Goal: Browse casually: Explore the website without a specific task or goal

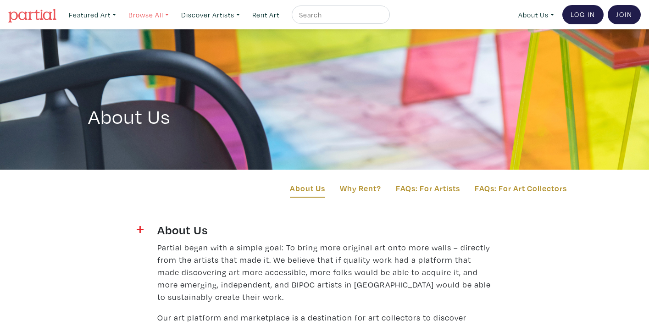
click at [120, 13] on link "Browse All" at bounding box center [93, 15] width 56 height 19
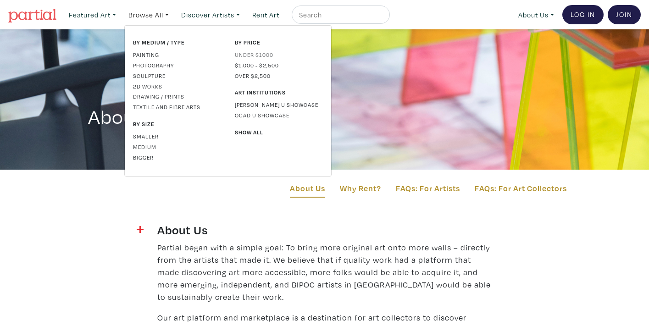
click at [253, 54] on link "Under $1000" at bounding box center [279, 54] width 88 height 8
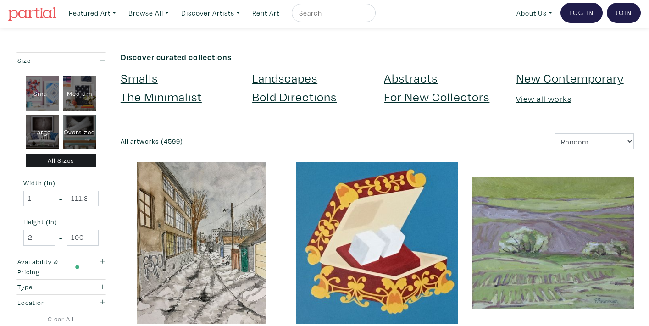
scroll to position [33, 0]
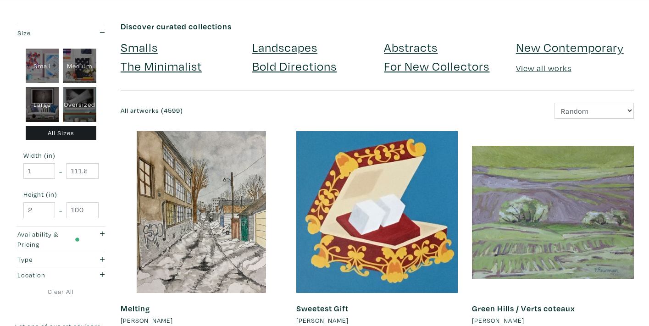
click at [151, 45] on link "Smalls" at bounding box center [139, 47] width 37 height 16
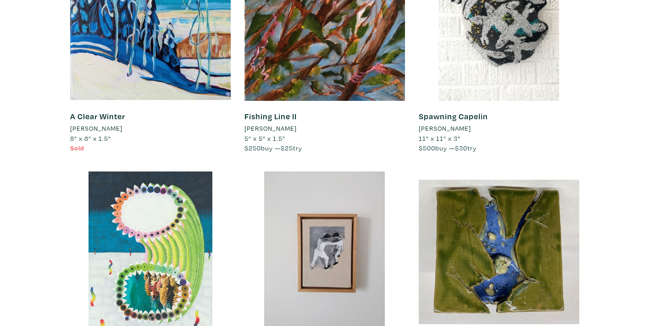
scroll to position [397, 0]
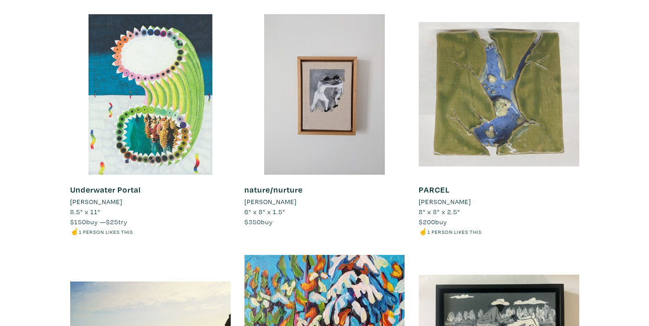
click at [456, 114] on div at bounding box center [499, 94] width 161 height 161
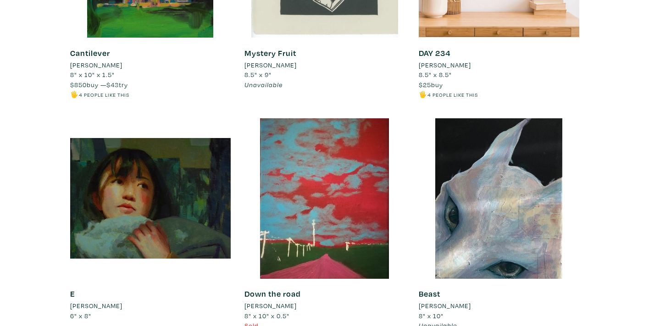
scroll to position [2072, 0]
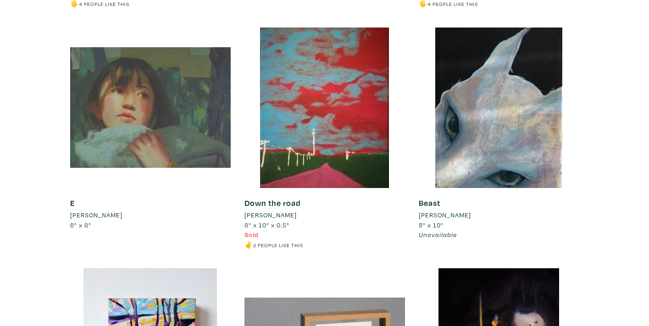
click at [142, 73] on div at bounding box center [150, 108] width 161 height 161
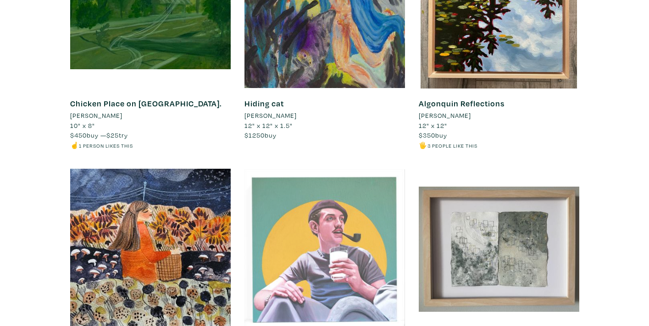
scroll to position [6075, 0]
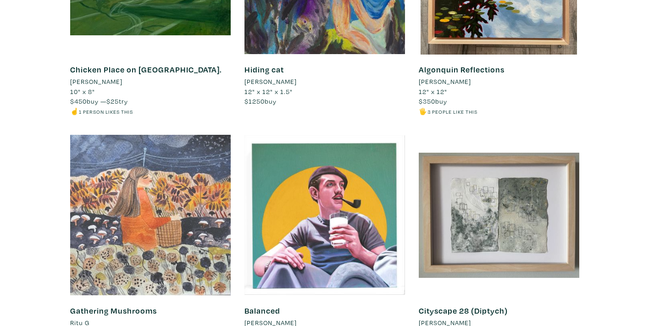
click at [149, 169] on div at bounding box center [150, 215] width 161 height 161
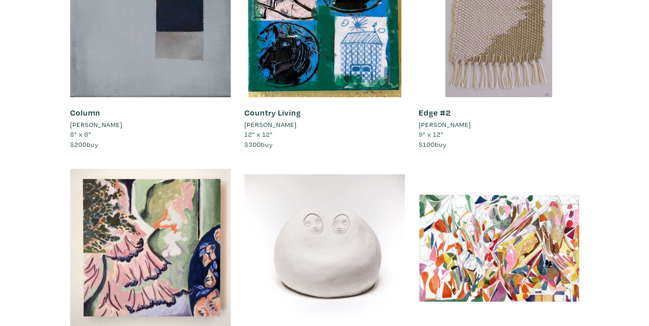
scroll to position [7471, 0]
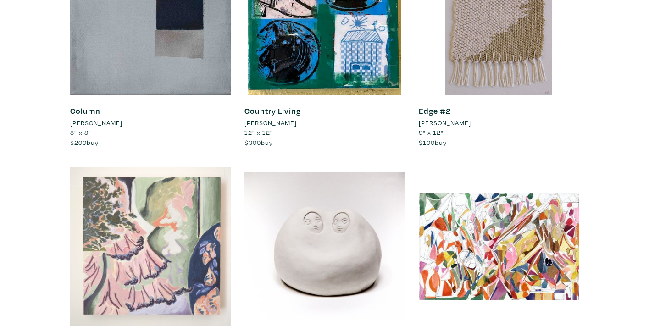
click at [123, 194] on div at bounding box center [150, 246] width 161 height 161
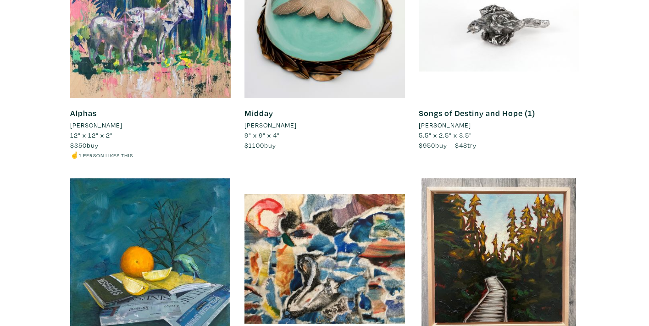
scroll to position [8239, 0]
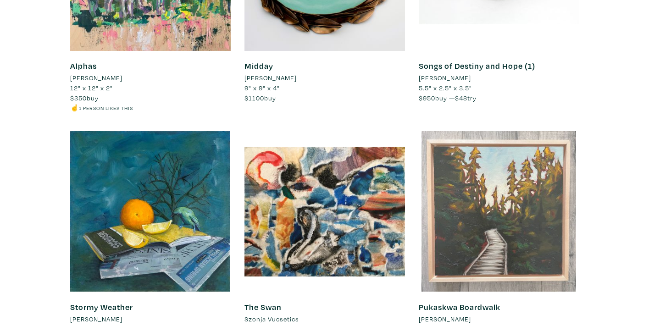
click at [535, 131] on div at bounding box center [499, 211] width 161 height 161
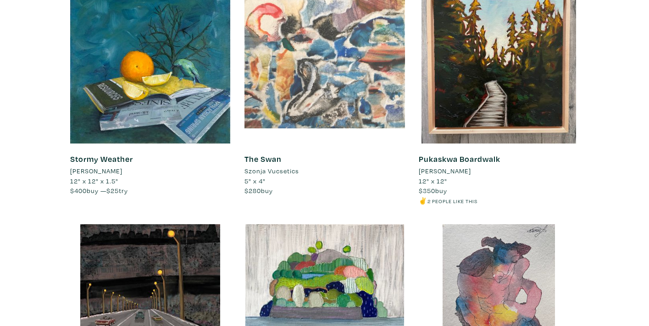
scroll to position [8460, 0]
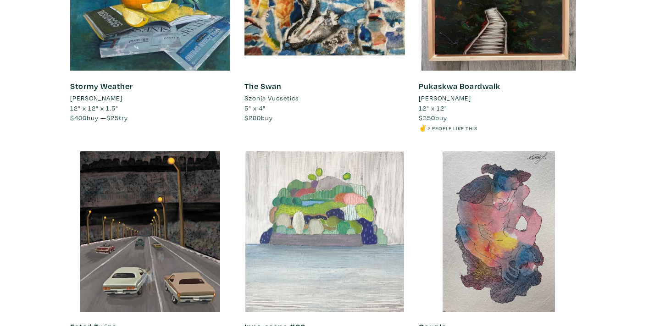
click at [343, 151] on div at bounding box center [325, 231] width 161 height 161
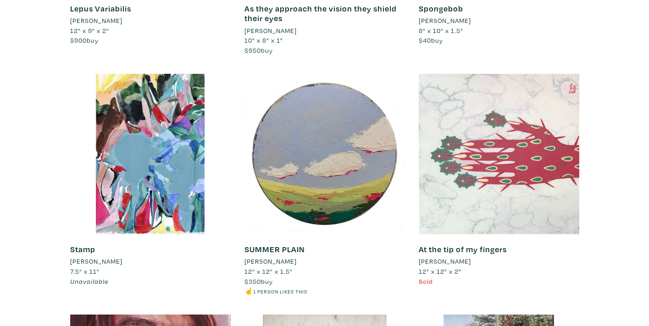
scroll to position [9183, 0]
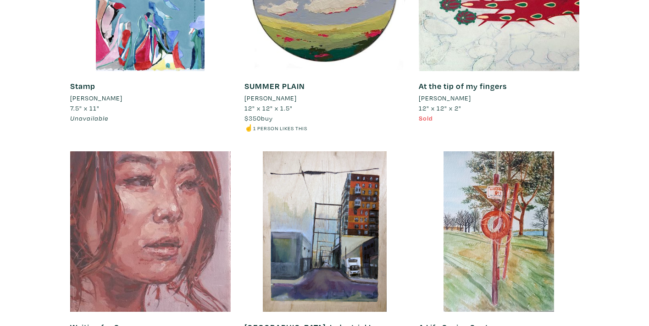
click at [178, 157] on div at bounding box center [150, 231] width 161 height 161
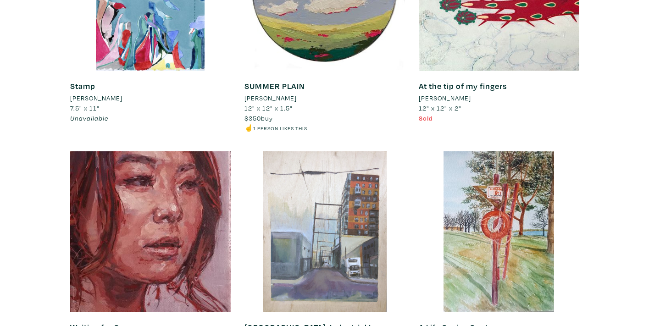
click at [348, 151] on div at bounding box center [325, 231] width 161 height 161
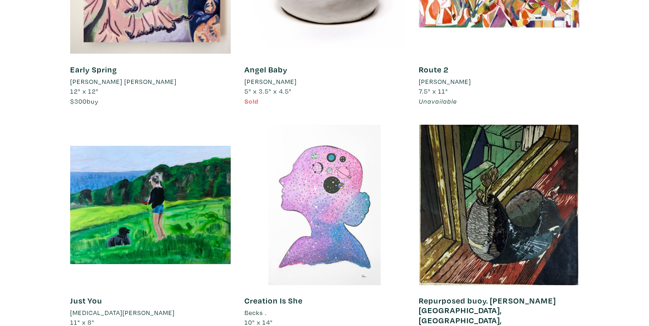
scroll to position [7745, 0]
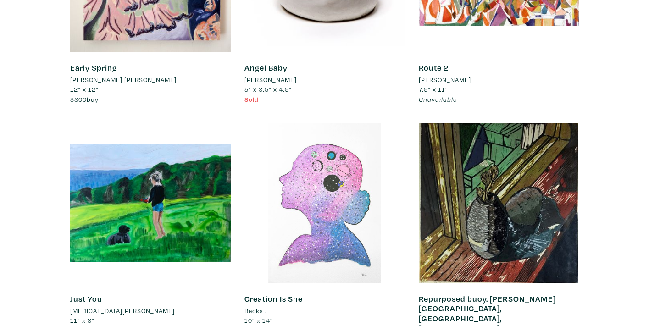
click at [307, 123] on div at bounding box center [325, 203] width 161 height 161
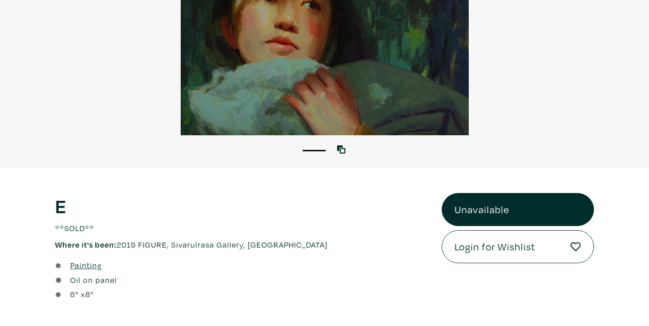
scroll to position [195, 0]
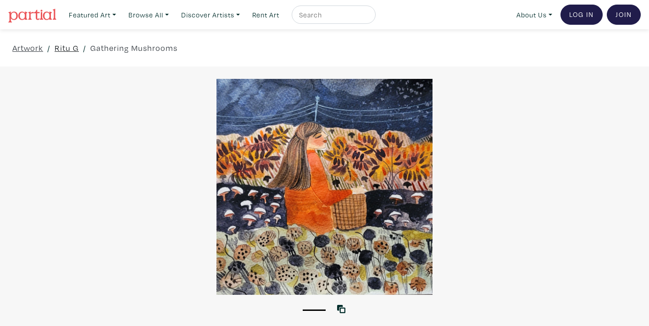
click at [67, 45] on link "Ritu G" at bounding box center [67, 48] width 24 height 12
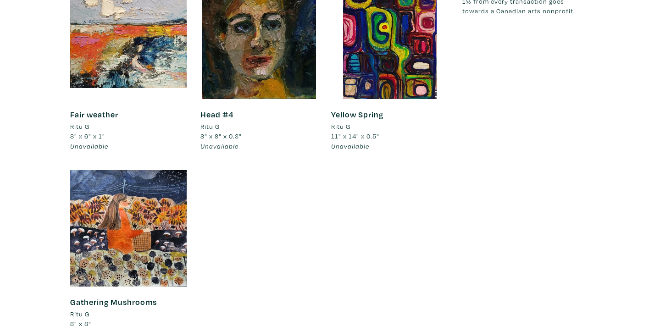
scroll to position [953, 0]
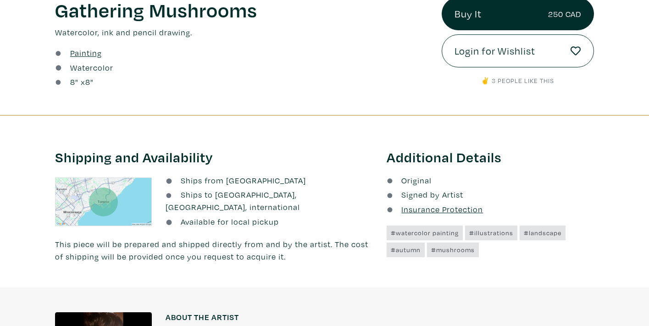
scroll to position [310, 0]
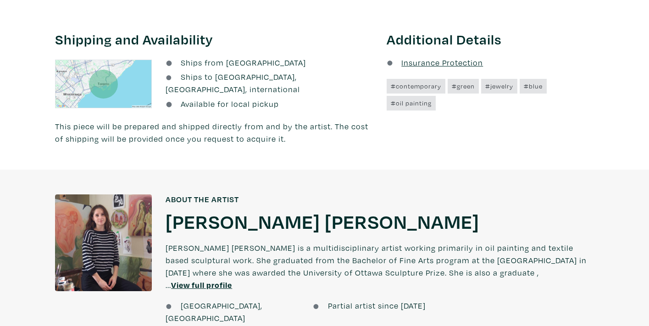
scroll to position [560, 0]
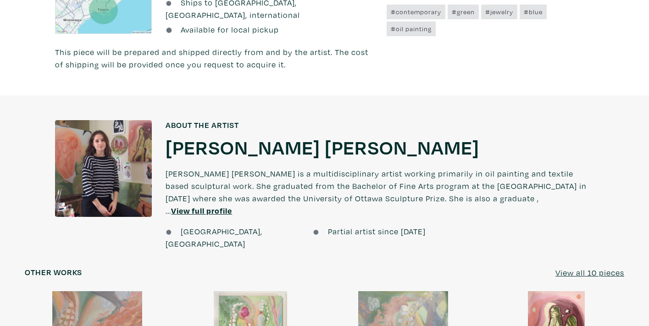
click at [232, 206] on u "View full profile" at bounding box center [201, 211] width 61 height 11
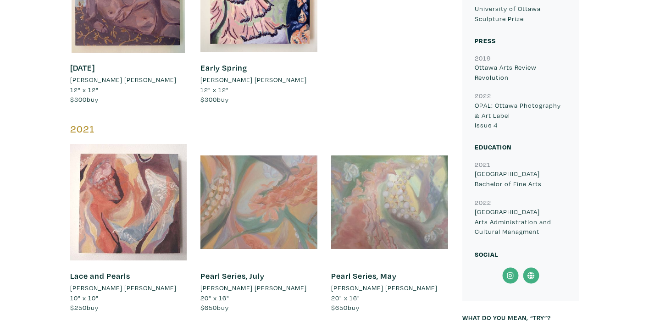
scroll to position [1290, 0]
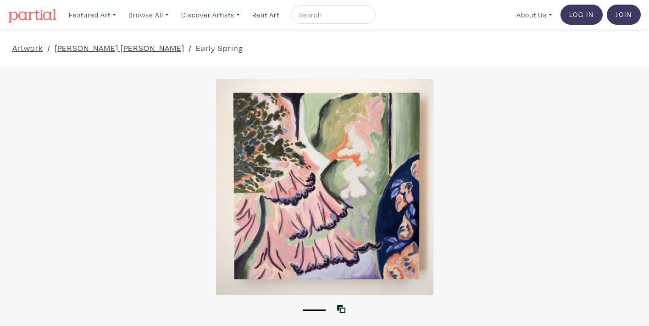
scroll to position [560, 0]
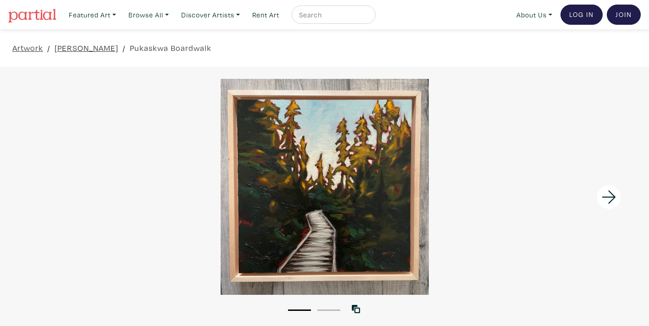
scroll to position [13, 0]
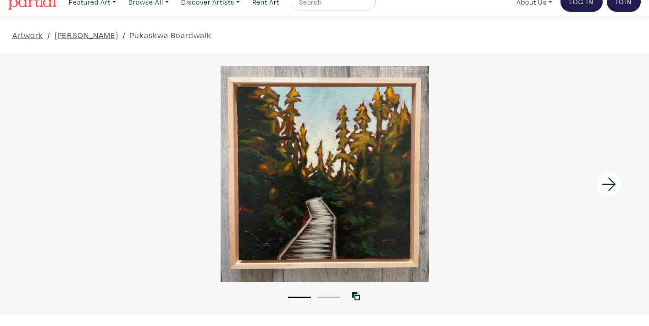
click at [609, 185] on icon at bounding box center [609, 184] width 31 height 25
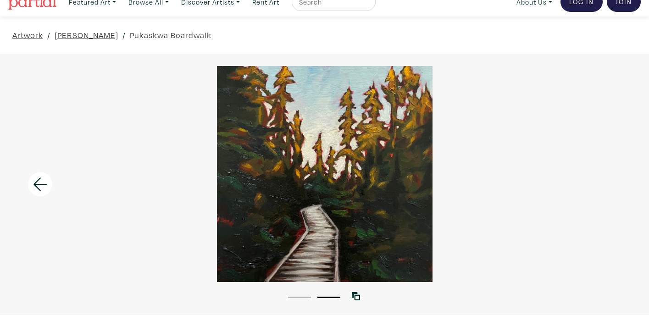
click at [609, 185] on div at bounding box center [324, 174] width 649 height 216
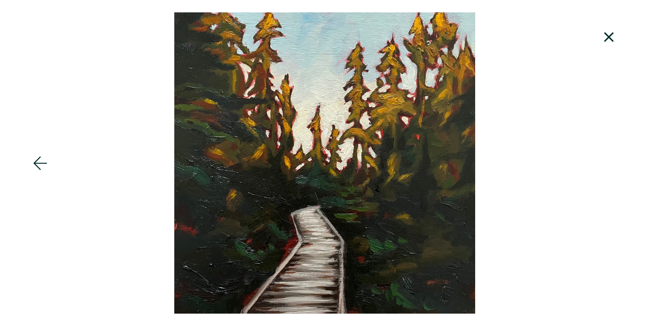
click at [620, 35] on icon at bounding box center [609, 37] width 31 height 25
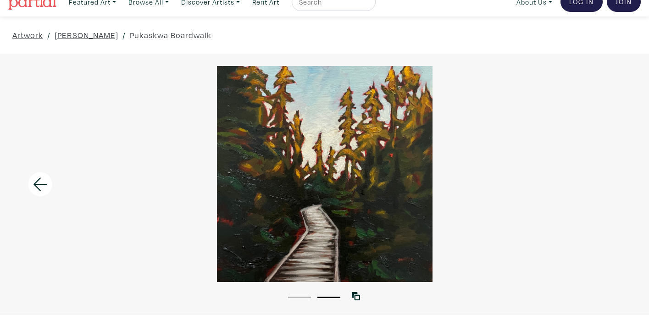
click at [39, 187] on icon at bounding box center [40, 184] width 31 height 25
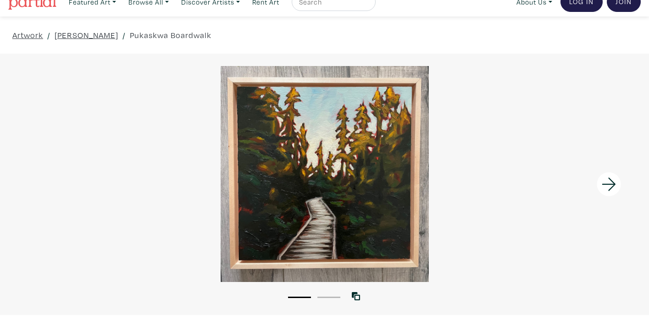
click at [270, 223] on div at bounding box center [324, 174] width 649 height 216
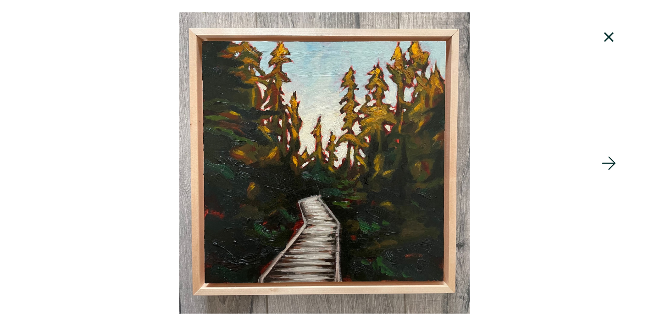
click at [614, 38] on icon at bounding box center [609, 37] width 31 height 25
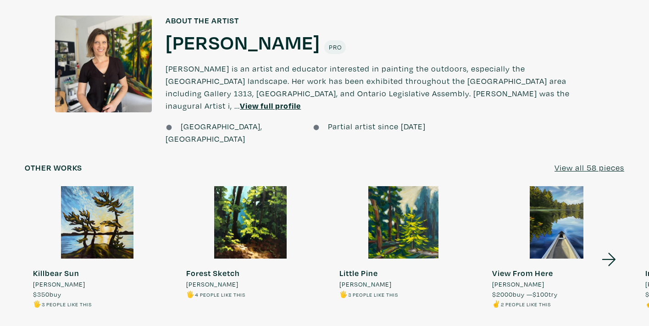
scroll to position [724, 0]
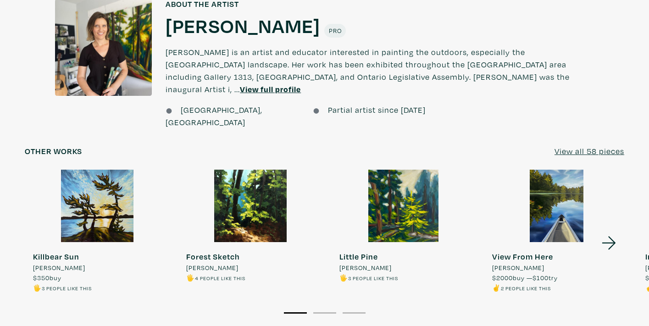
click at [593, 146] on u "View all 58 pieces" at bounding box center [590, 151] width 70 height 11
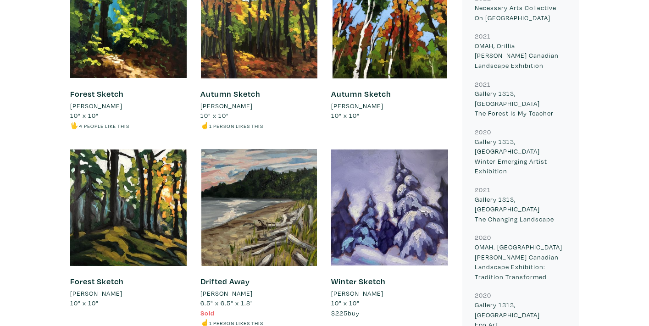
scroll to position [440, 0]
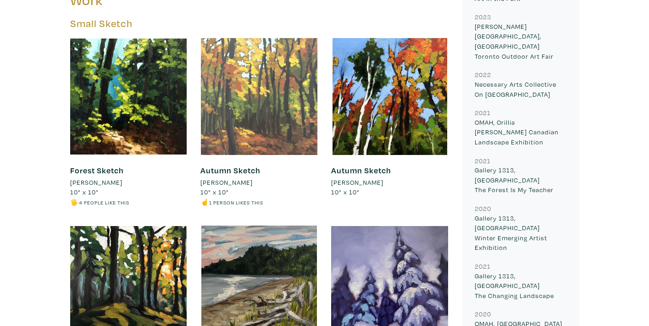
click at [259, 107] on div at bounding box center [259, 96] width 117 height 117
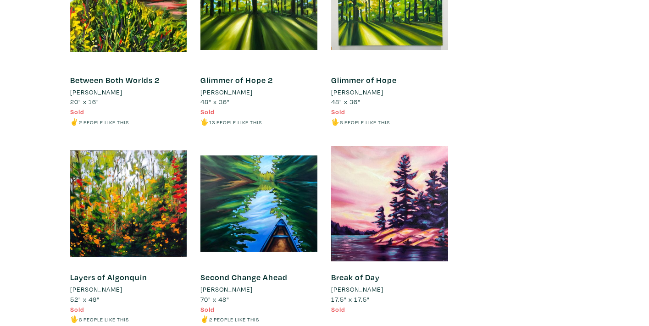
scroll to position [3999, 0]
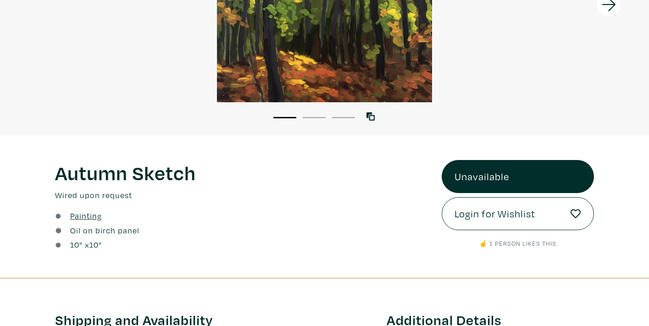
scroll to position [101, 0]
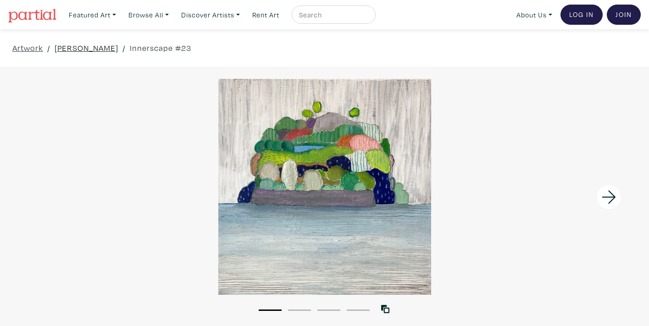
click at [77, 47] on link "[PERSON_NAME]" at bounding box center [87, 48] width 64 height 12
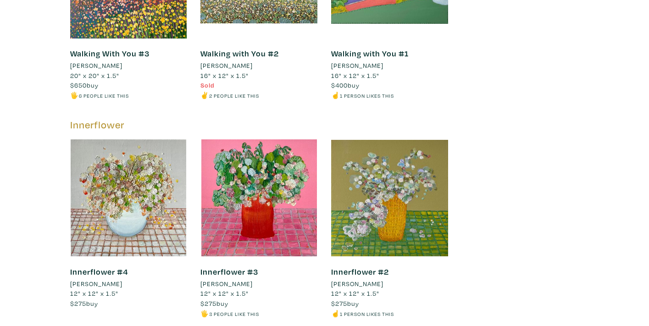
scroll to position [3650, 0]
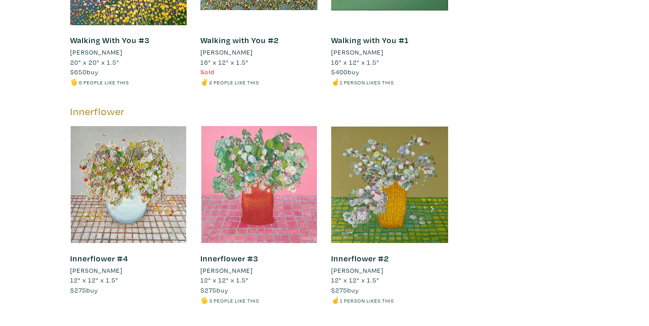
click at [273, 145] on div at bounding box center [259, 184] width 117 height 117
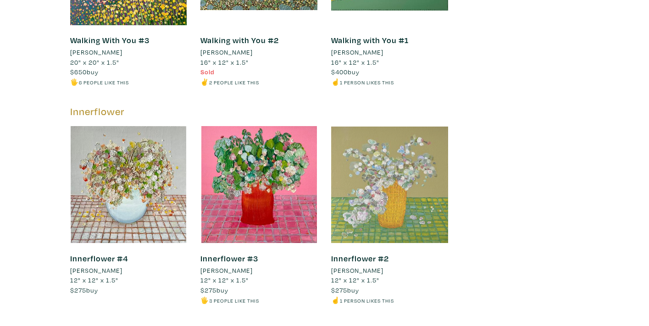
click at [368, 167] on div at bounding box center [389, 184] width 117 height 117
click at [402, 146] on div at bounding box center [389, 184] width 117 height 117
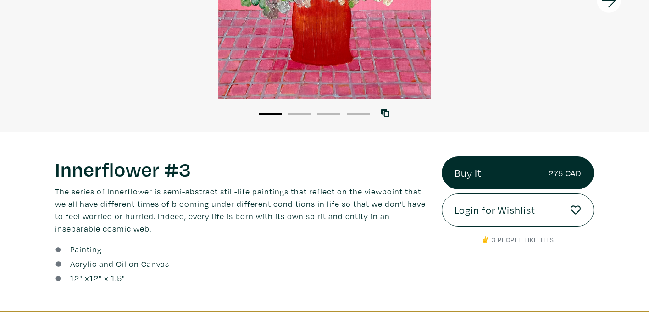
scroll to position [9, 0]
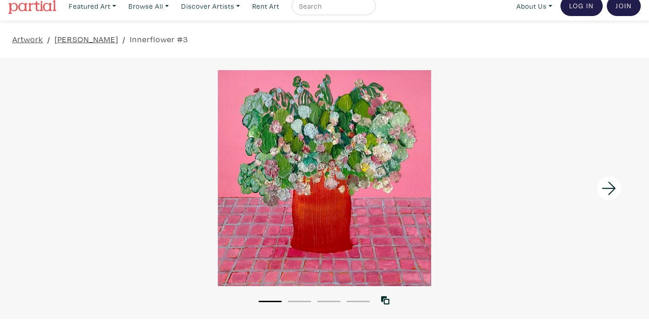
click at [609, 184] on icon at bounding box center [609, 188] width 31 height 25
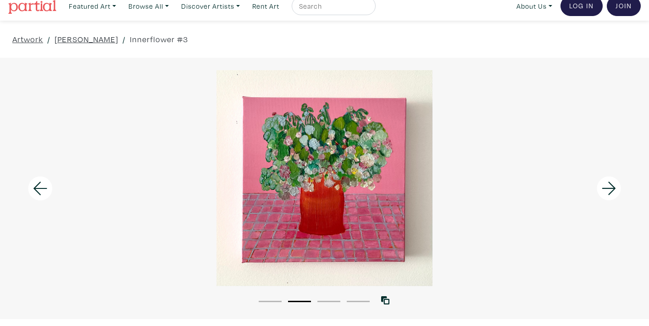
click at [609, 184] on icon at bounding box center [609, 188] width 31 height 25
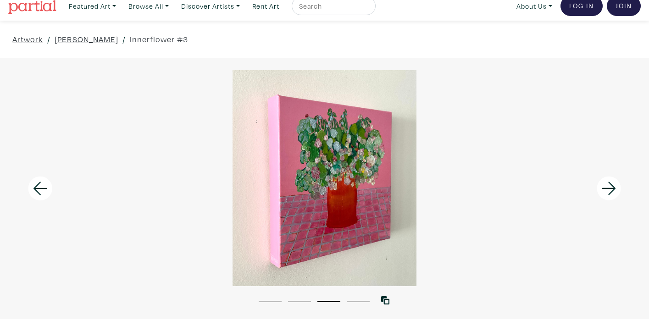
click at [609, 184] on icon at bounding box center [609, 188] width 31 height 25
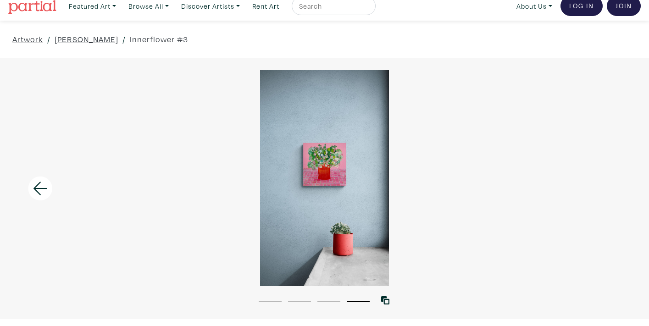
click at [609, 184] on div at bounding box center [324, 178] width 649 height 216
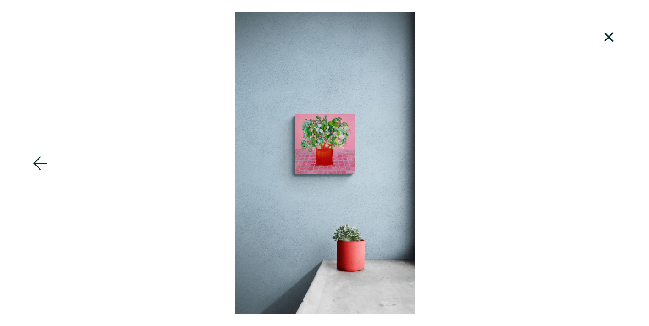
click at [611, 36] on icon at bounding box center [609, 37] width 10 height 10
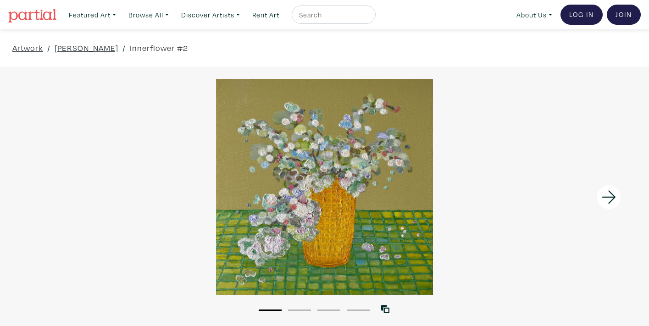
click at [618, 202] on icon at bounding box center [609, 197] width 31 height 25
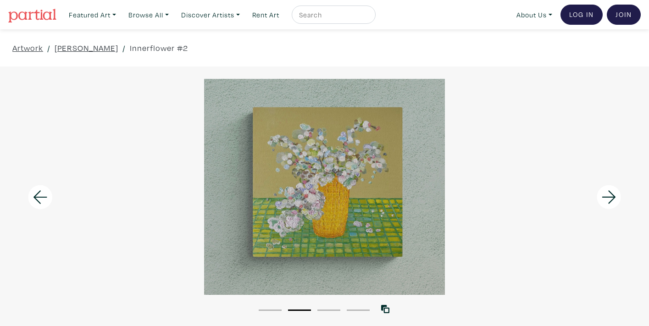
click at [618, 201] on icon at bounding box center [609, 197] width 31 height 25
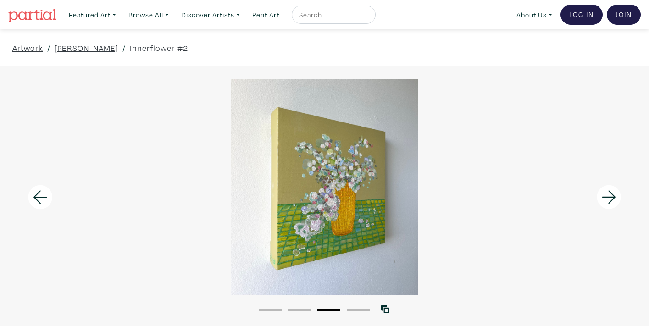
click at [618, 201] on icon at bounding box center [609, 197] width 31 height 25
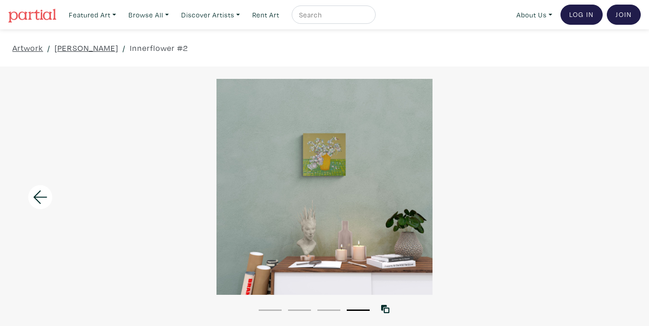
click at [618, 201] on div at bounding box center [324, 187] width 649 height 216
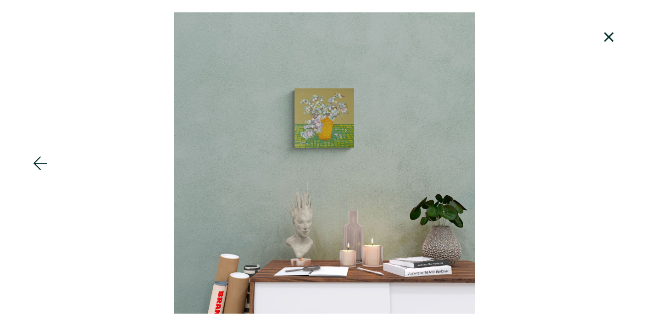
click at [601, 33] on icon at bounding box center [609, 37] width 31 height 25
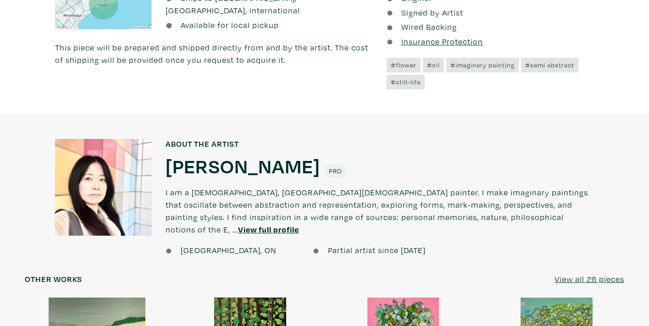
scroll to position [675, 0]
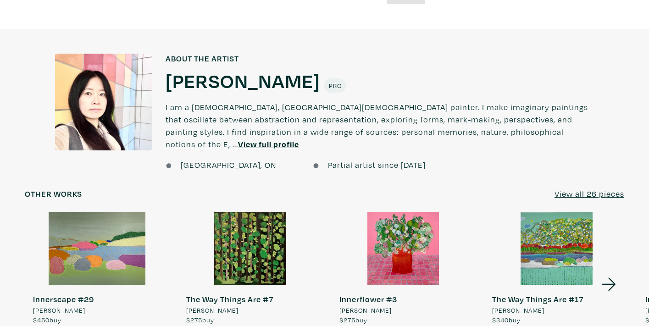
click at [299, 139] on u "View full profile" at bounding box center [268, 144] width 61 height 11
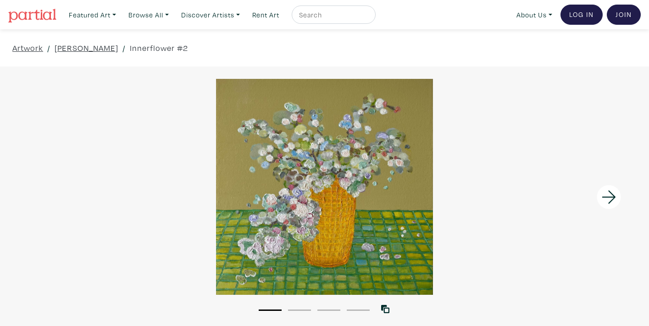
click at [279, 165] on div at bounding box center [324, 187] width 649 height 216
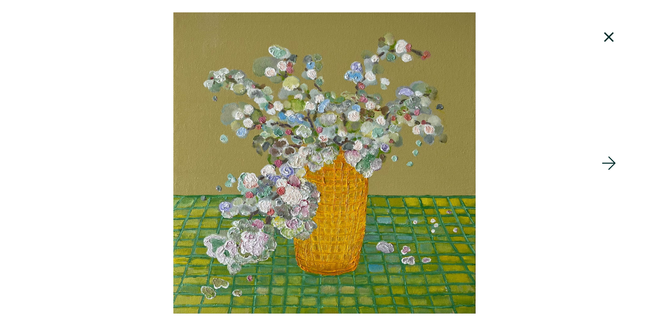
click at [612, 161] on icon at bounding box center [609, 163] width 31 height 25
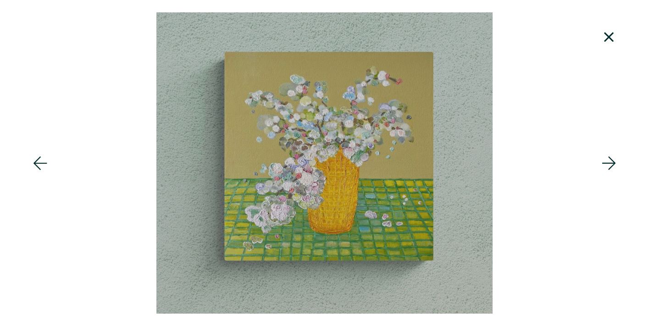
click at [611, 161] on icon at bounding box center [609, 163] width 31 height 25
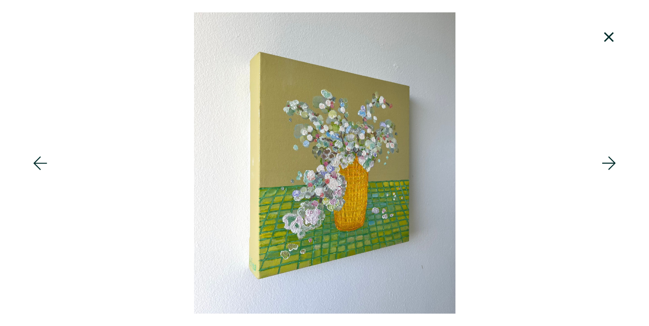
click at [611, 161] on icon at bounding box center [609, 163] width 31 height 25
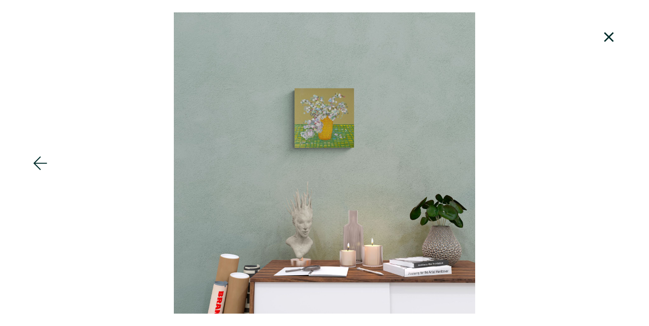
click at [611, 161] on div at bounding box center [324, 163] width 649 height 302
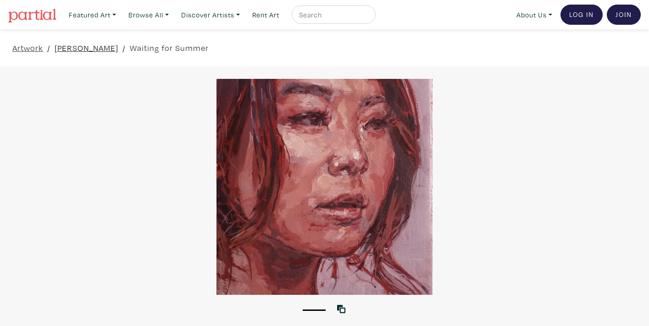
click at [87, 46] on link "[PERSON_NAME]" at bounding box center [87, 48] width 64 height 12
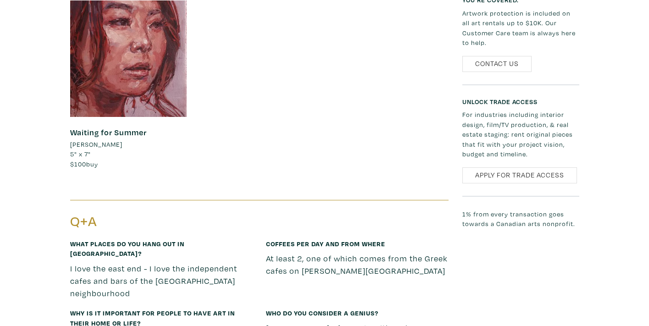
scroll to position [1037, 0]
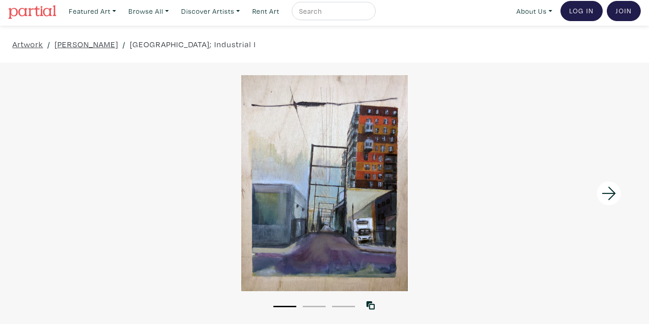
scroll to position [6, 0]
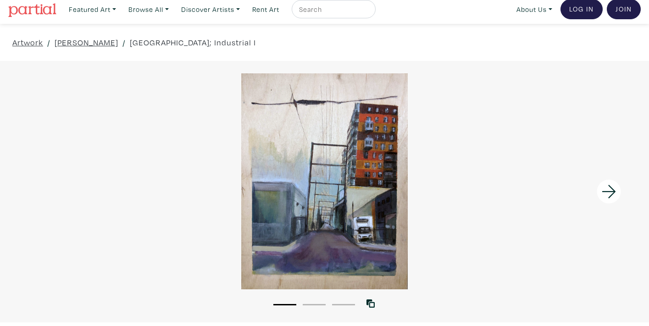
click at [613, 194] on icon at bounding box center [609, 191] width 14 height 13
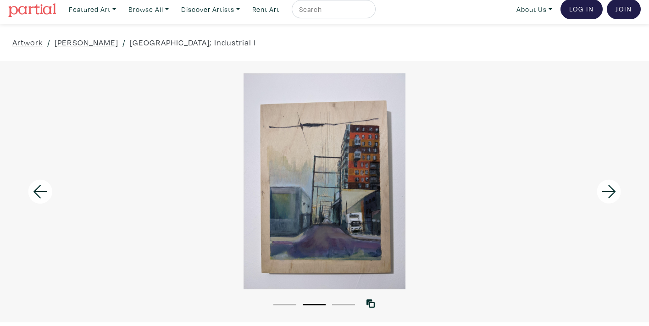
click at [613, 194] on icon at bounding box center [609, 191] width 14 height 13
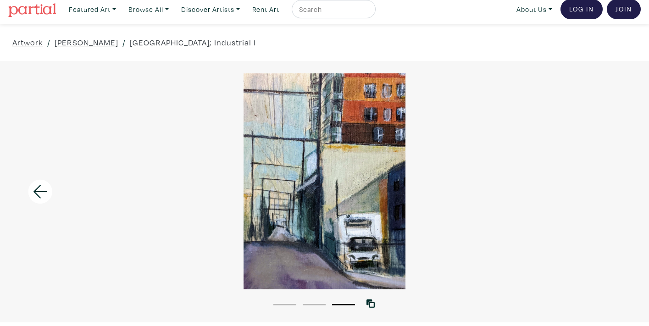
click at [613, 194] on div at bounding box center [324, 181] width 649 height 216
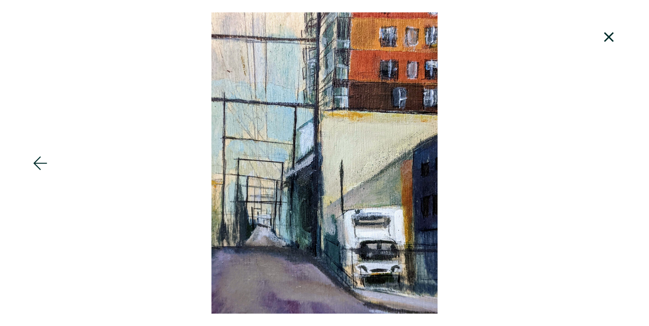
click at [613, 194] on div at bounding box center [324, 163] width 649 height 302
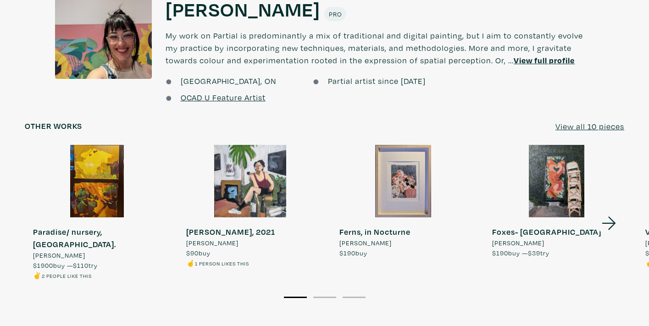
scroll to position [759, 0]
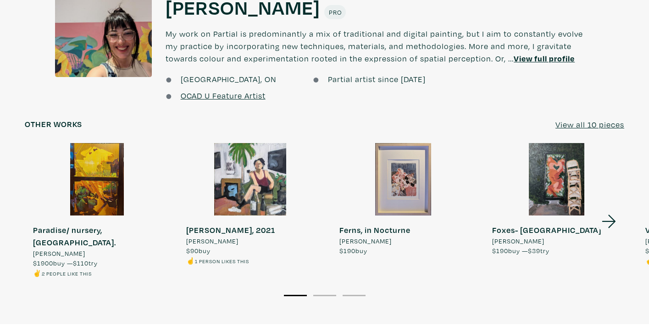
click at [576, 119] on u "View all 10 pieces" at bounding box center [590, 124] width 69 height 11
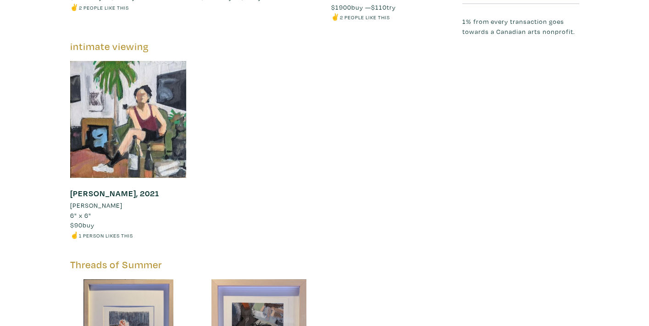
scroll to position [1391, 0]
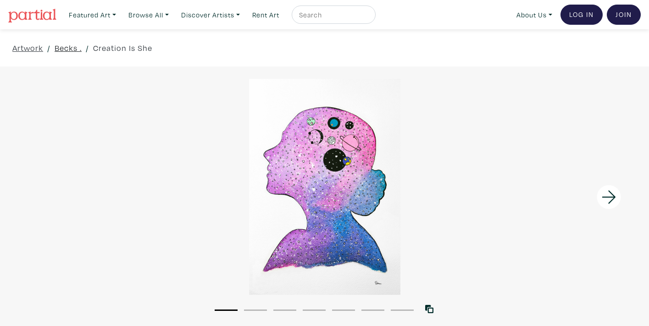
click at [70, 44] on link "Becks ." at bounding box center [68, 48] width 27 height 12
